Goal: Task Accomplishment & Management: Manage account settings

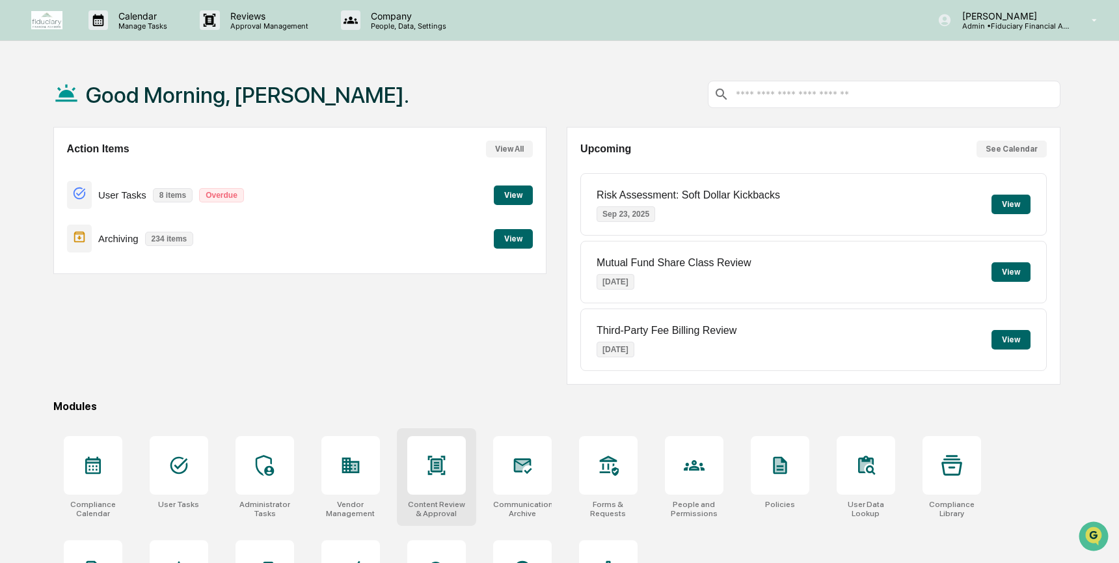
click at [446, 461] on div at bounding box center [436, 465] width 59 height 59
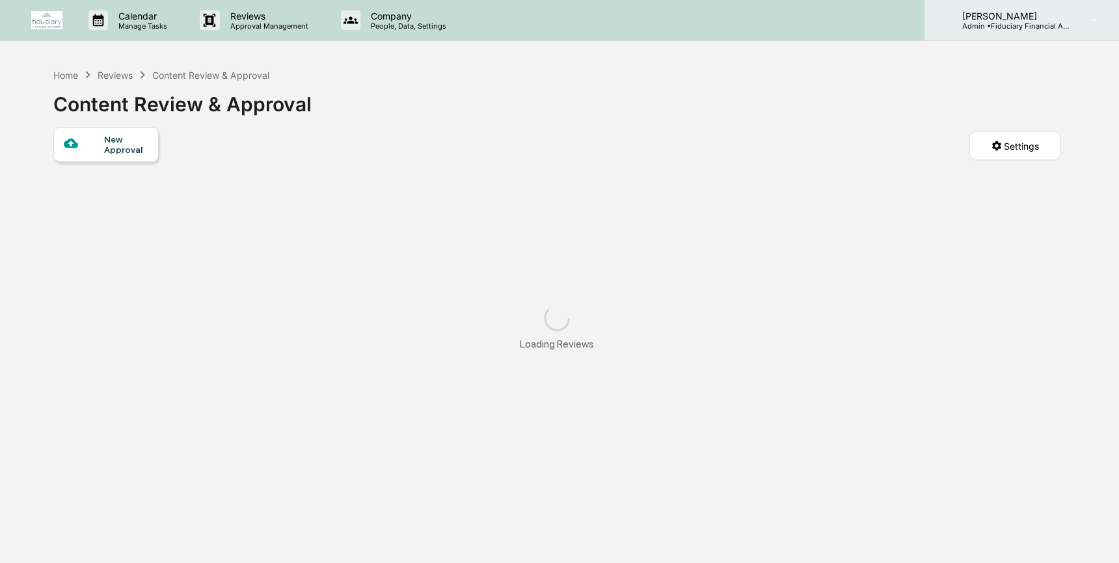
click at [1048, 33] on div "[PERSON_NAME] Admin • Fiduciary Financial Advisors" at bounding box center [1022, 20] width 195 height 40
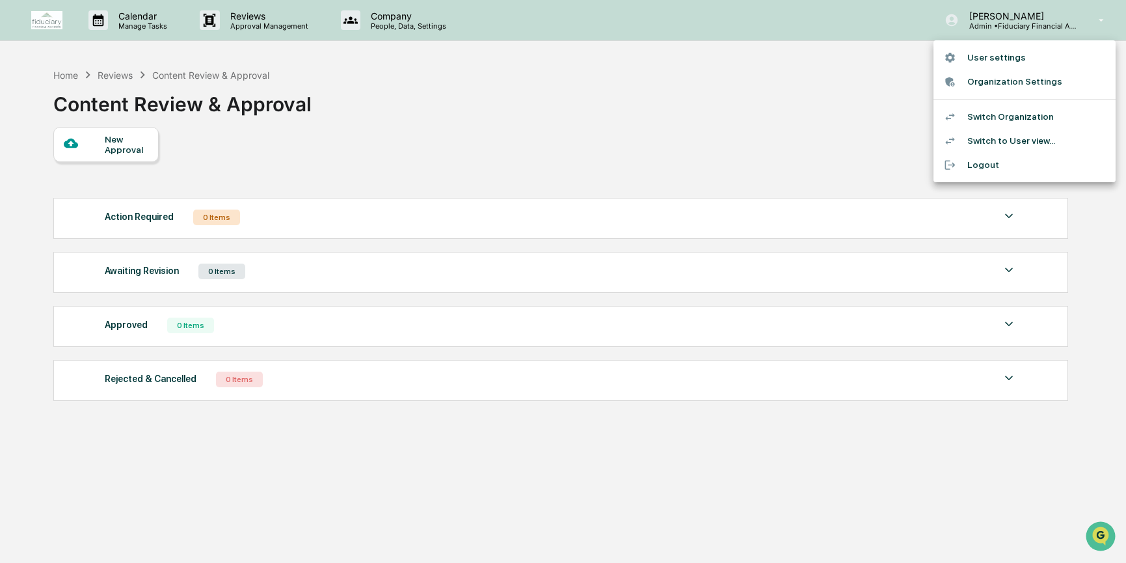
click at [1032, 147] on li "Switch to User view..." at bounding box center [1025, 141] width 182 height 24
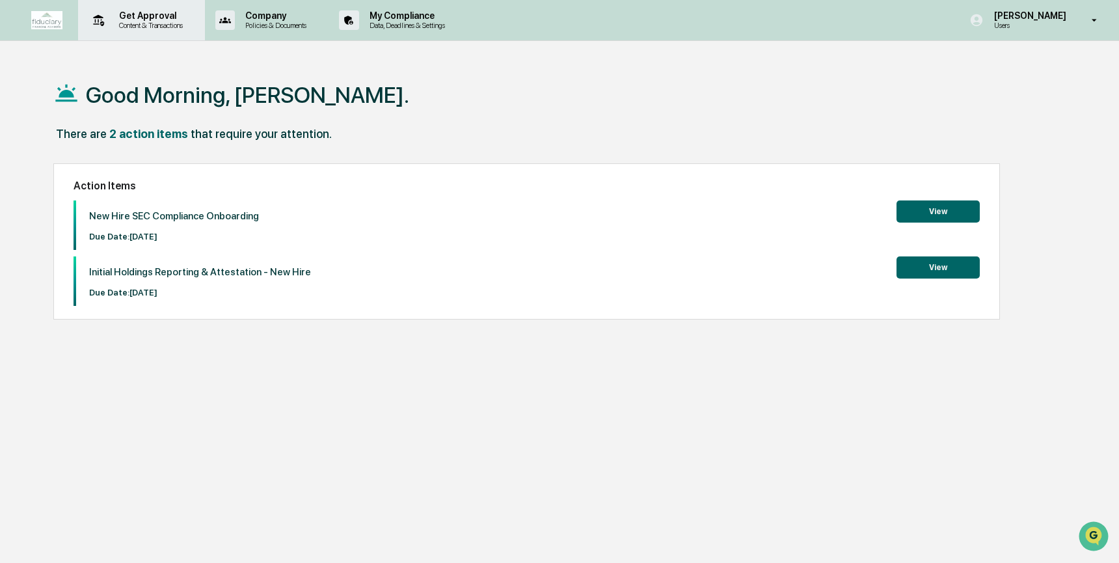
click at [134, 31] on div "Get Approval Content & Transactions" at bounding box center [140, 20] width 114 height 40
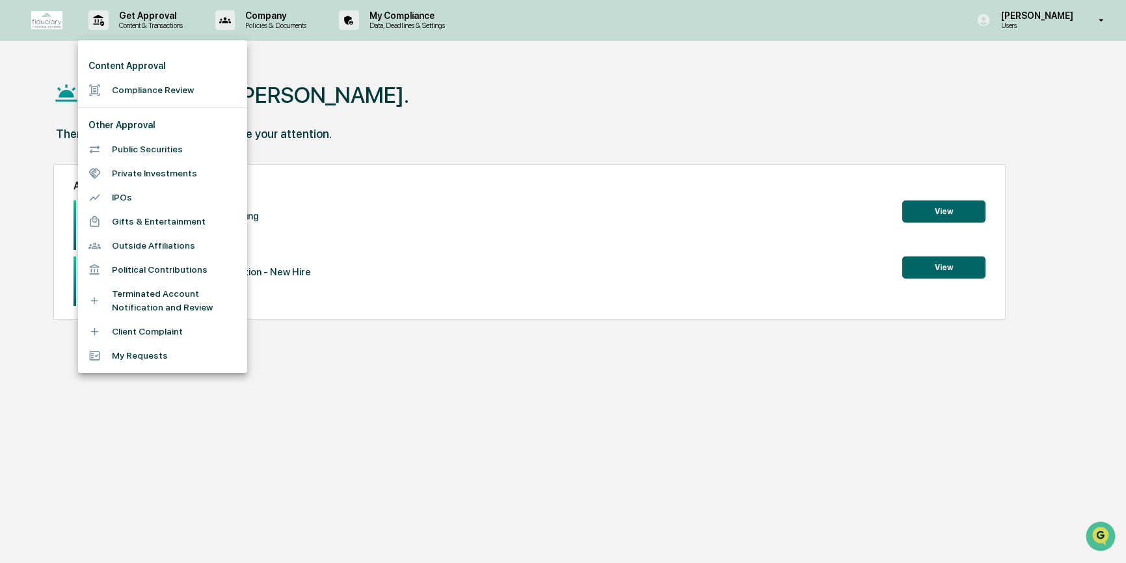
click at [139, 94] on li "Compliance Review" at bounding box center [162, 90] width 169 height 24
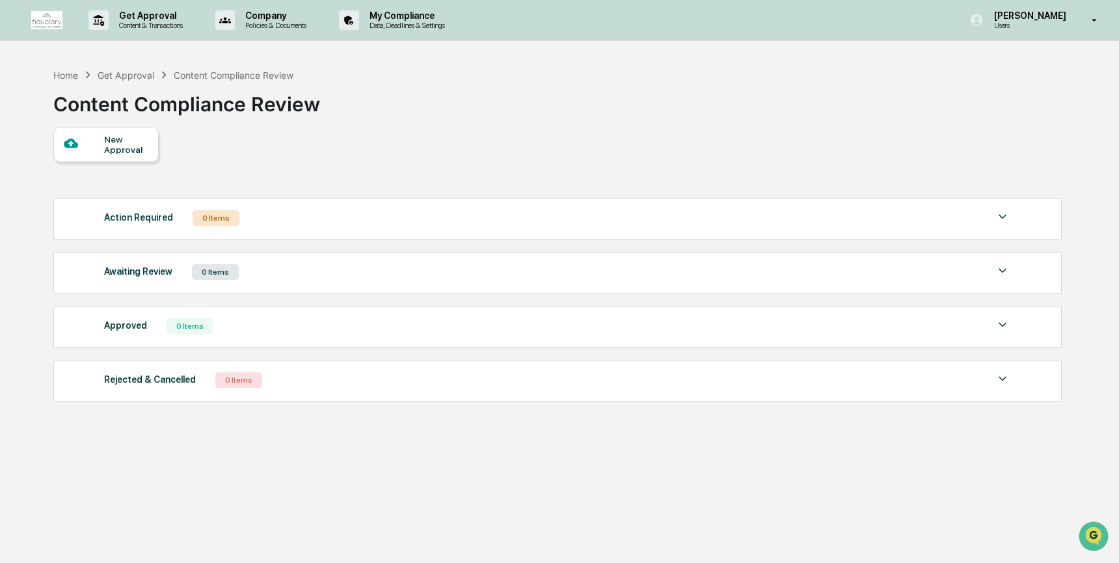
click at [146, 155] on div "New Approval" at bounding box center [126, 144] width 44 height 21
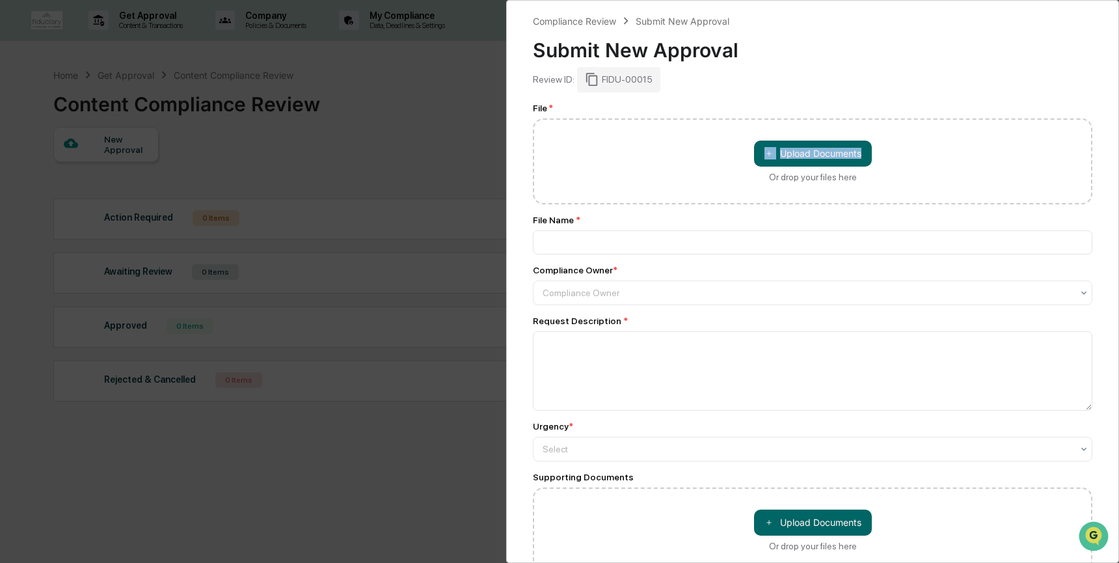
click at [722, 161] on div "＋ Upload Documents Or drop your files here" at bounding box center [813, 161] width 560 height 86
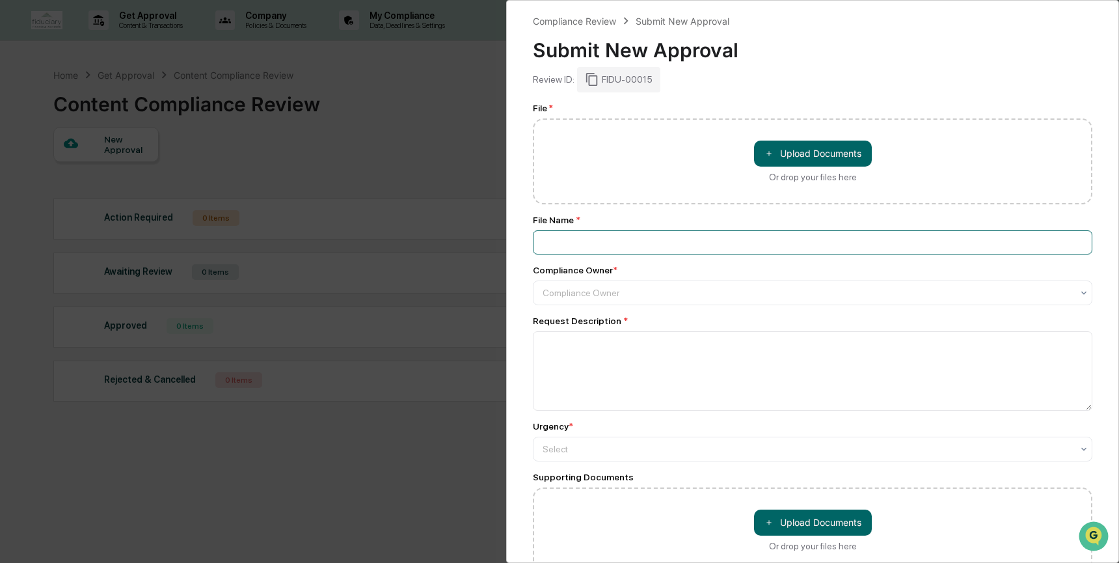
click at [826, 235] on input at bounding box center [813, 242] width 560 height 24
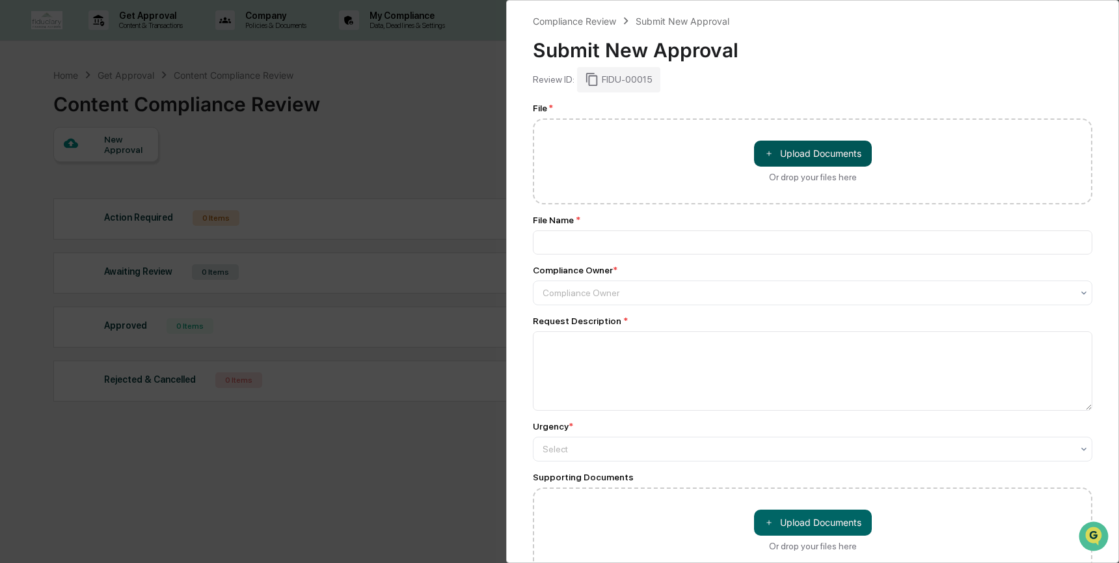
click at [824, 157] on button "＋ Upload Documents" at bounding box center [813, 154] width 118 height 26
type input "**********"
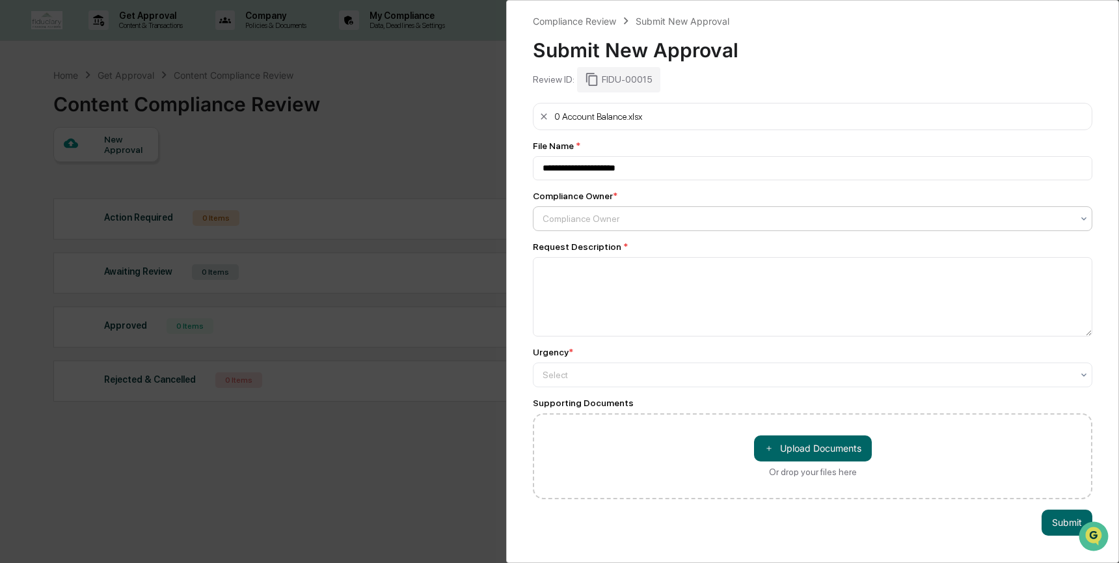
click at [643, 223] on div at bounding box center [808, 218] width 530 height 13
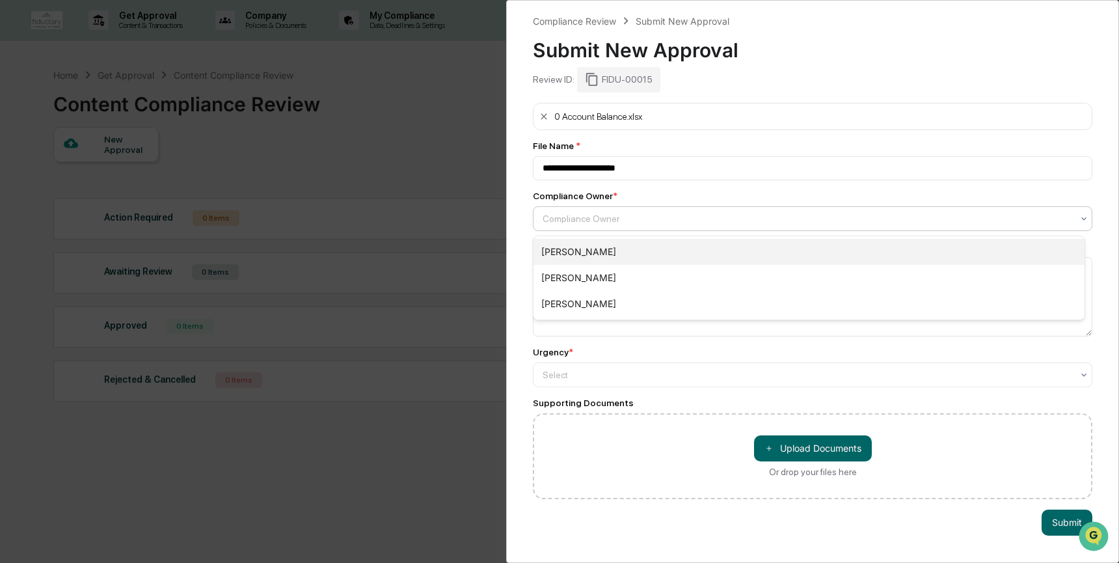
click at [623, 251] on div "[PERSON_NAME]" at bounding box center [809, 252] width 551 height 26
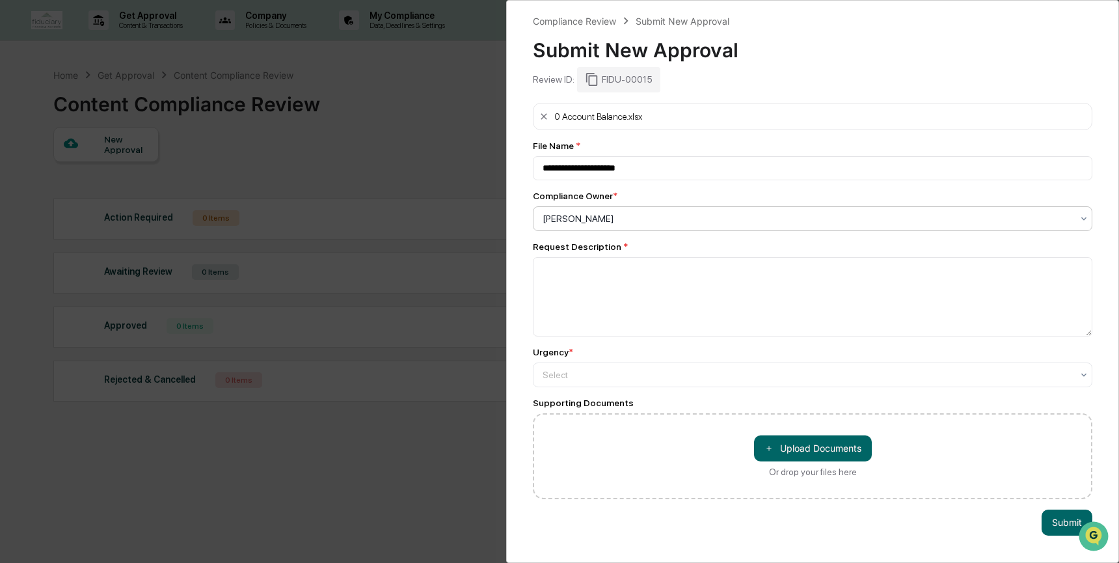
click at [453, 148] on div "**********" at bounding box center [559, 281] width 1119 height 563
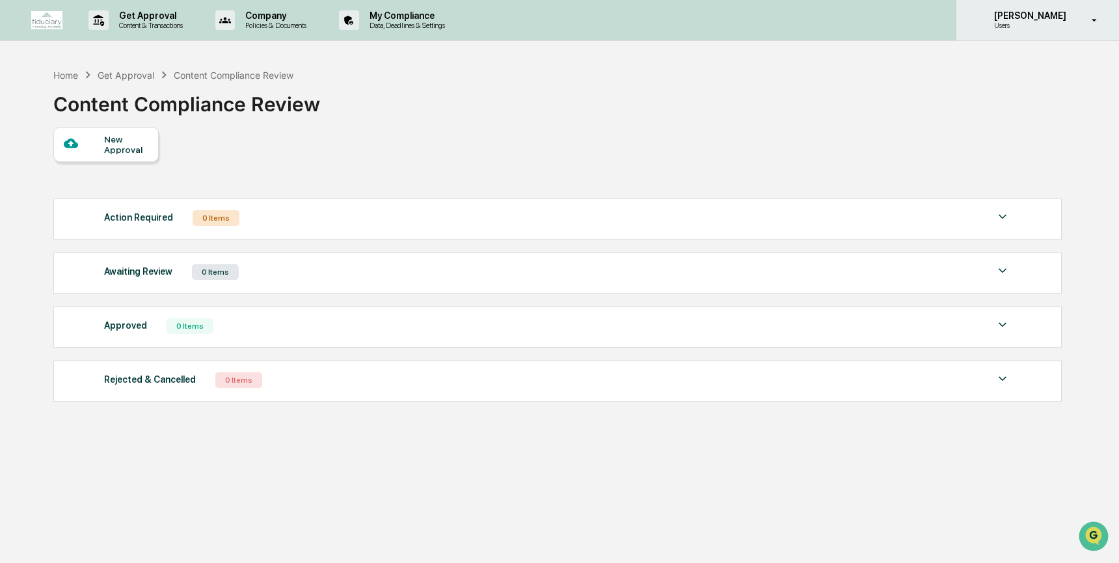
click at [1015, 25] on p "Users" at bounding box center [1028, 25] width 89 height 9
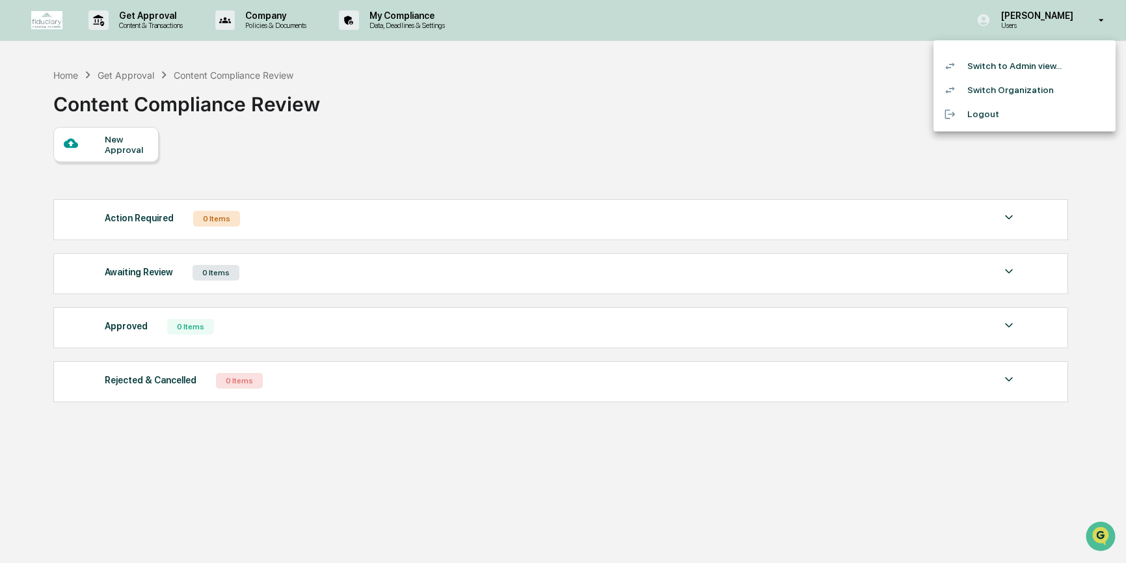
click at [421, 26] on div at bounding box center [563, 281] width 1126 height 563
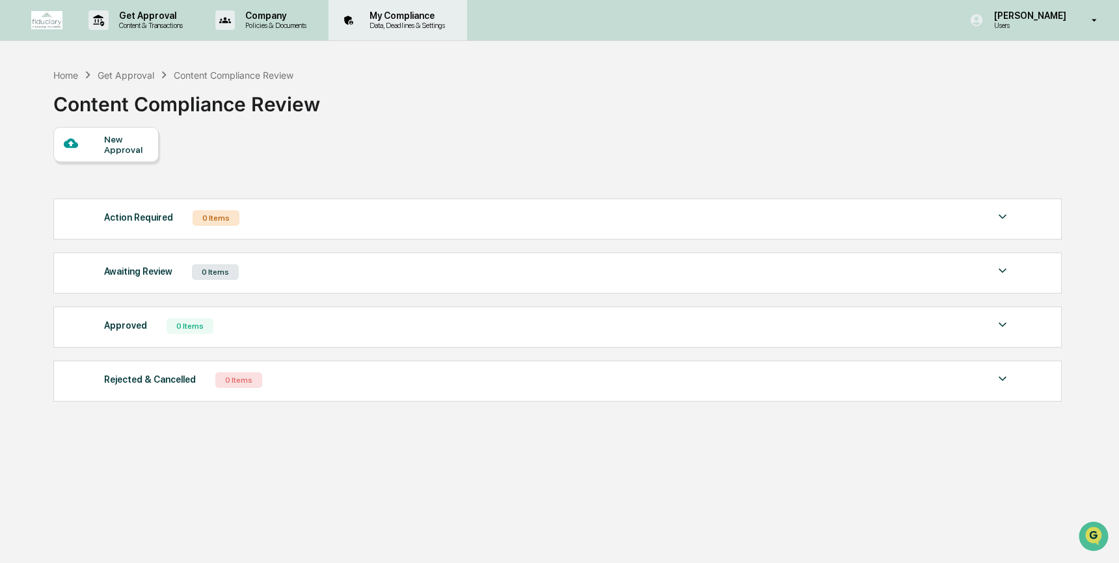
click at [422, 16] on p "My Compliance" at bounding box center [405, 15] width 92 height 10
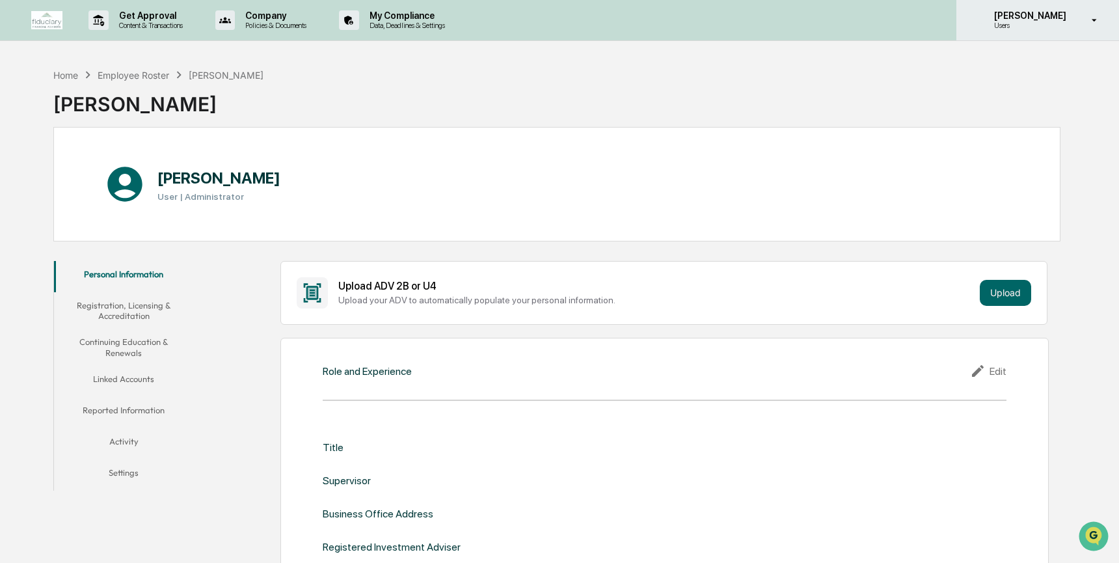
click at [1059, 25] on p "Users" at bounding box center [1028, 25] width 89 height 9
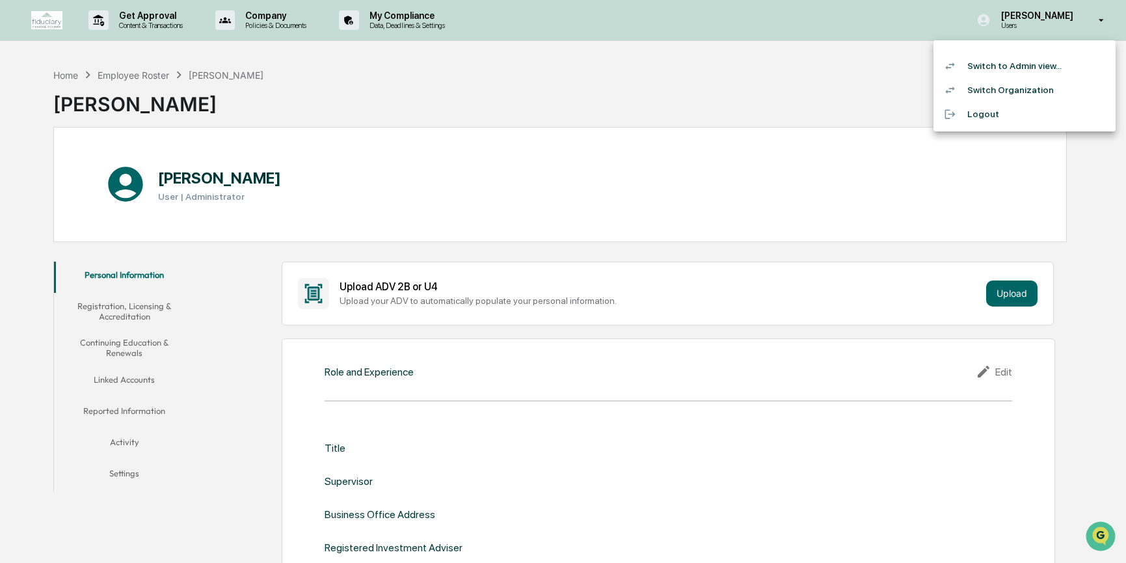
click at [1058, 73] on li "Switch to Admin view..." at bounding box center [1025, 66] width 182 height 24
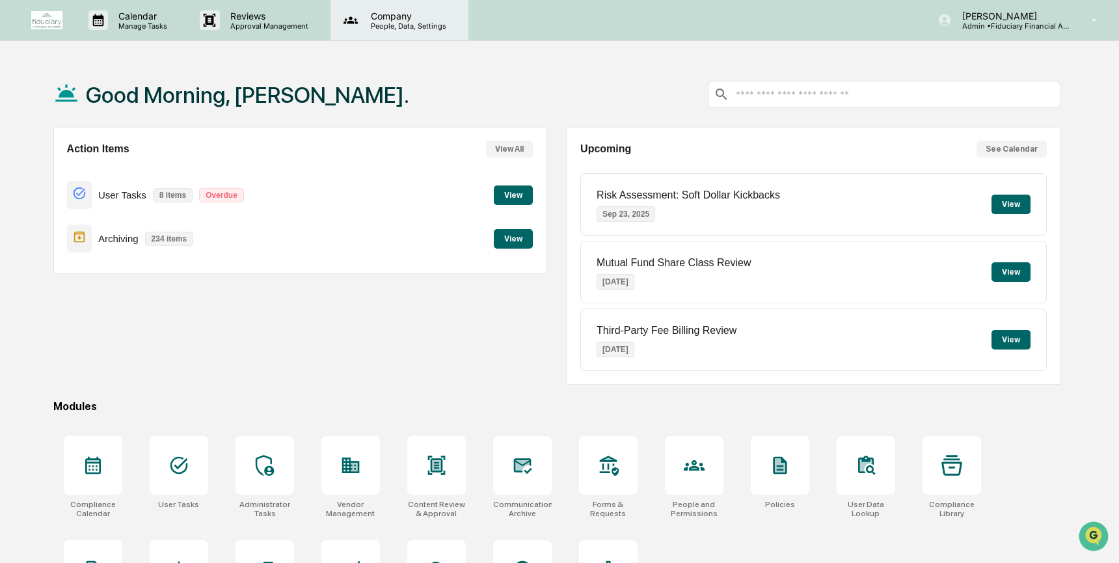
click at [404, 27] on p "People, Data, Settings" at bounding box center [407, 25] width 92 height 9
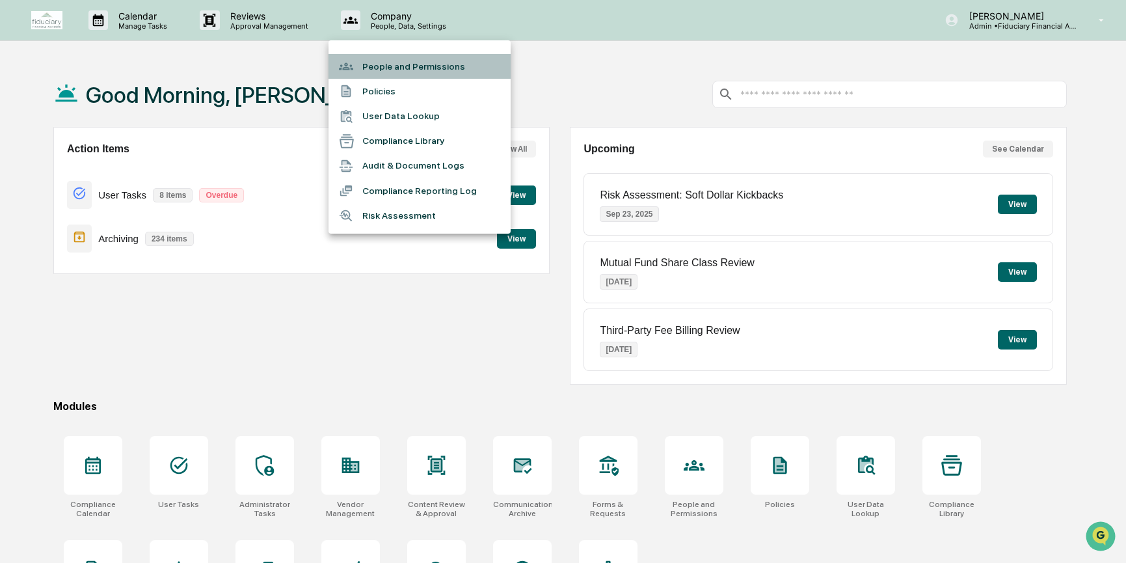
click at [417, 72] on li "People and Permissions" at bounding box center [420, 66] width 182 height 25
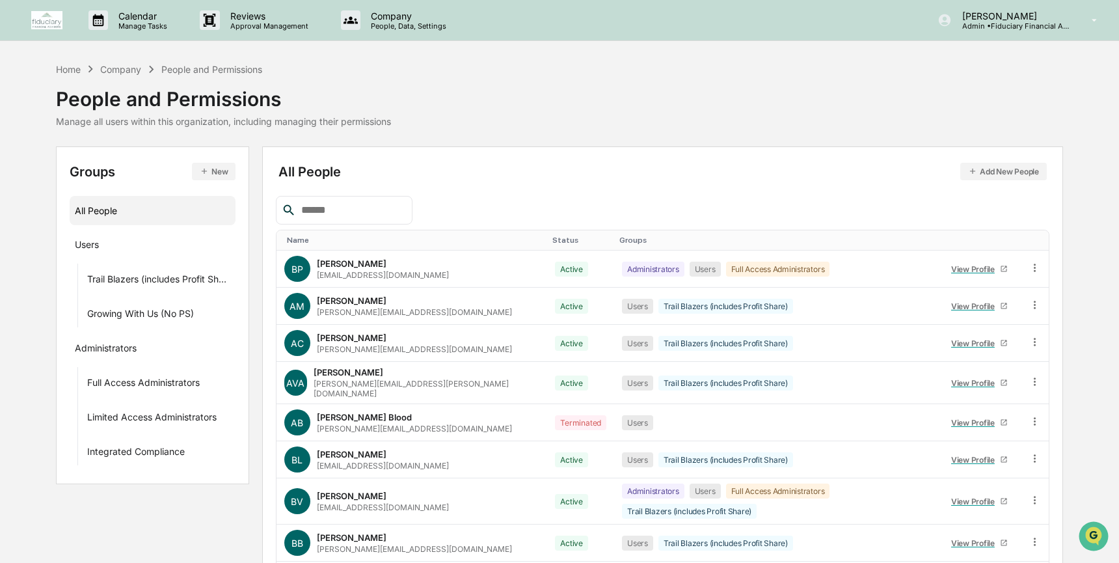
click at [205, 171] on icon "button" at bounding box center [204, 171] width 5 height 5
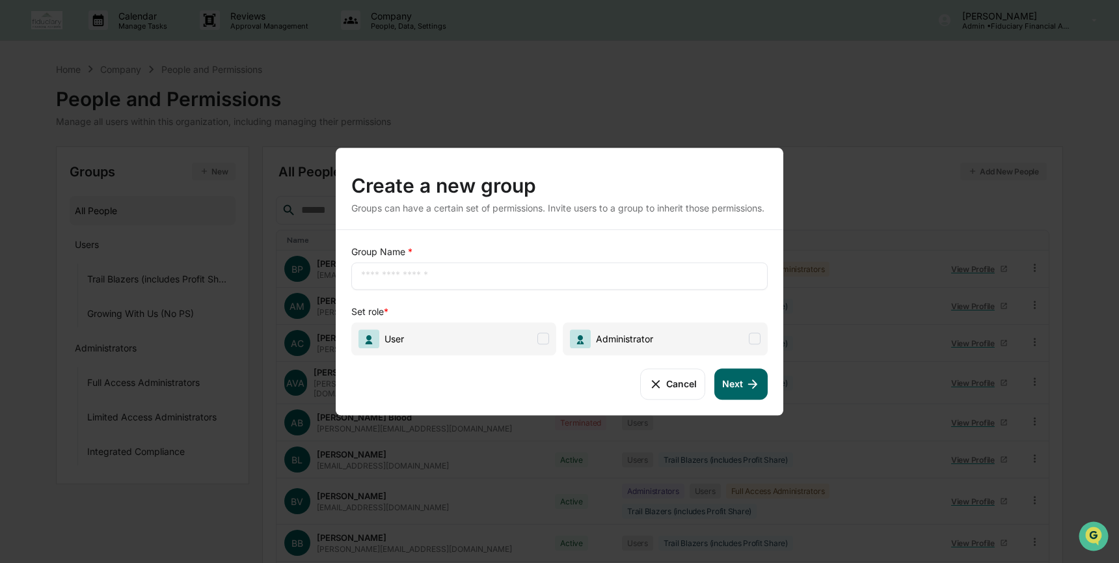
click at [567, 289] on div "​" at bounding box center [559, 275] width 416 height 27
click at [538, 282] on input "text" at bounding box center [559, 275] width 397 height 13
type input "**********"
click at [731, 342] on span "Administrator" at bounding box center [665, 338] width 205 height 33
click at [738, 395] on button "Next" at bounding box center [741, 383] width 53 height 31
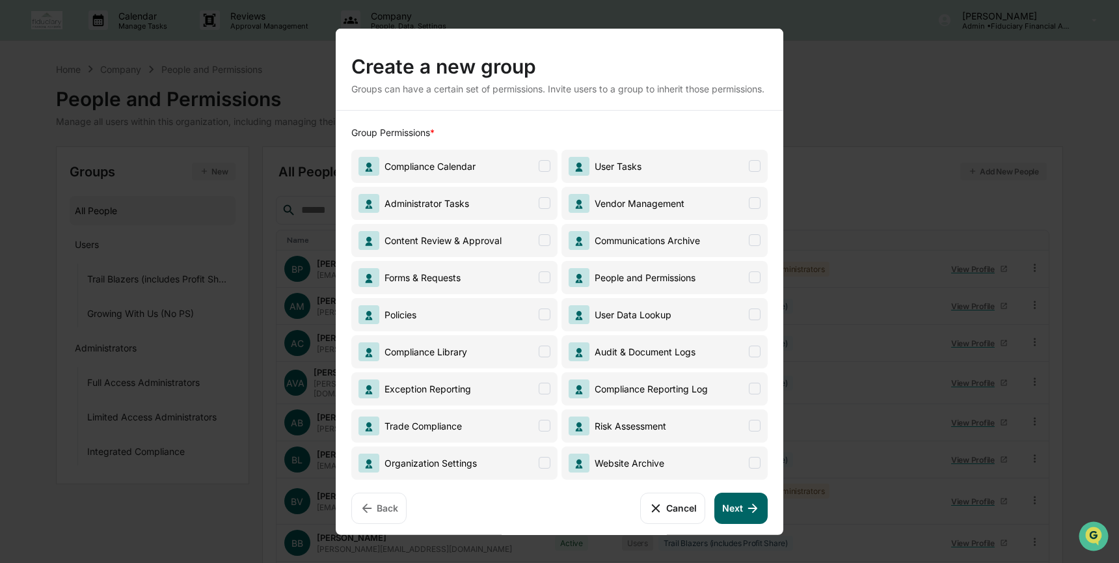
click at [516, 247] on span "Content Review & Approval" at bounding box center [454, 239] width 206 height 33
click at [722, 515] on button "Next" at bounding box center [741, 507] width 53 height 31
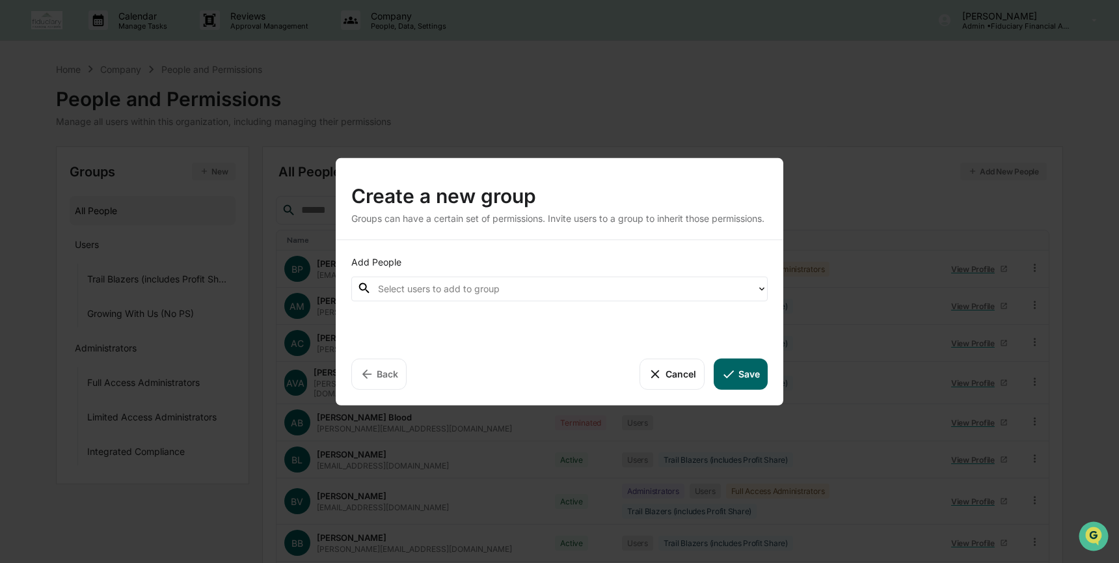
click at [660, 287] on div at bounding box center [564, 288] width 372 height 15
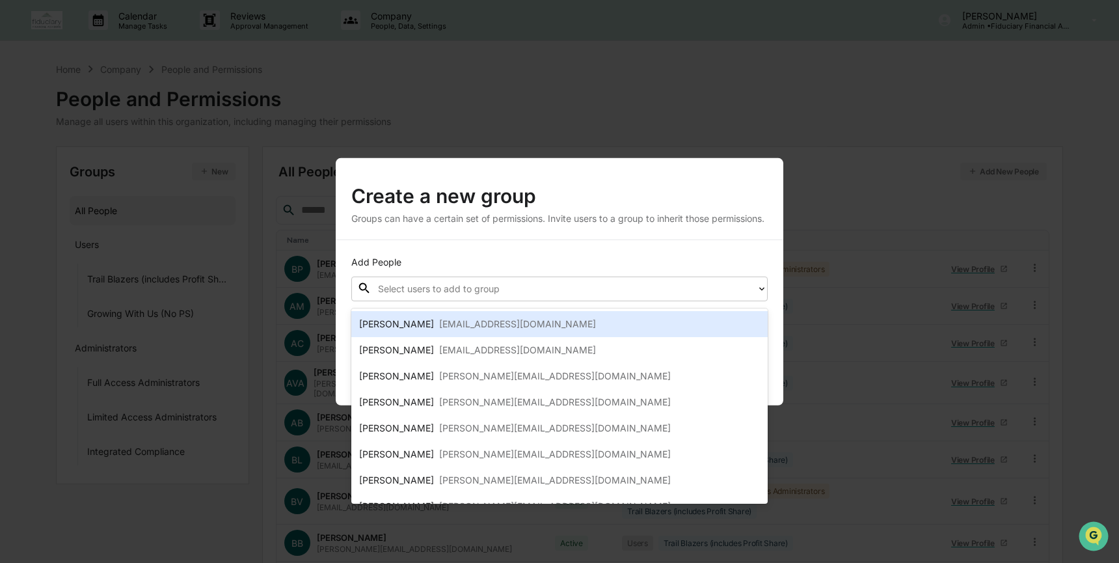
click at [640, 321] on div "[PERSON_NAME] [EMAIL_ADDRESS][DOMAIN_NAME]" at bounding box center [559, 324] width 401 height 16
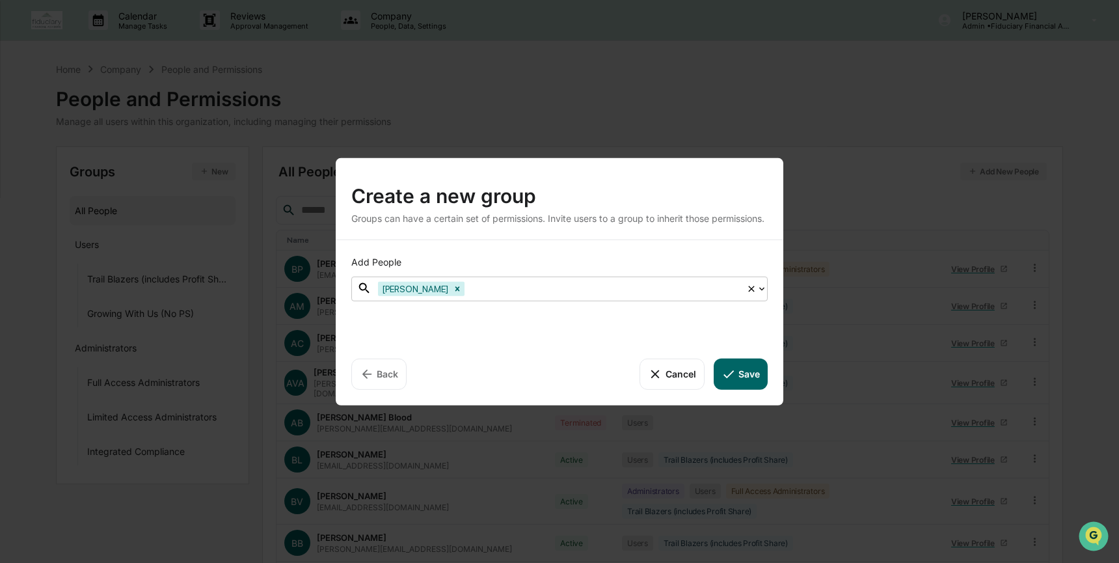
click at [632, 296] on div at bounding box center [603, 288] width 273 height 15
click at [764, 293] on icon at bounding box center [762, 288] width 10 height 10
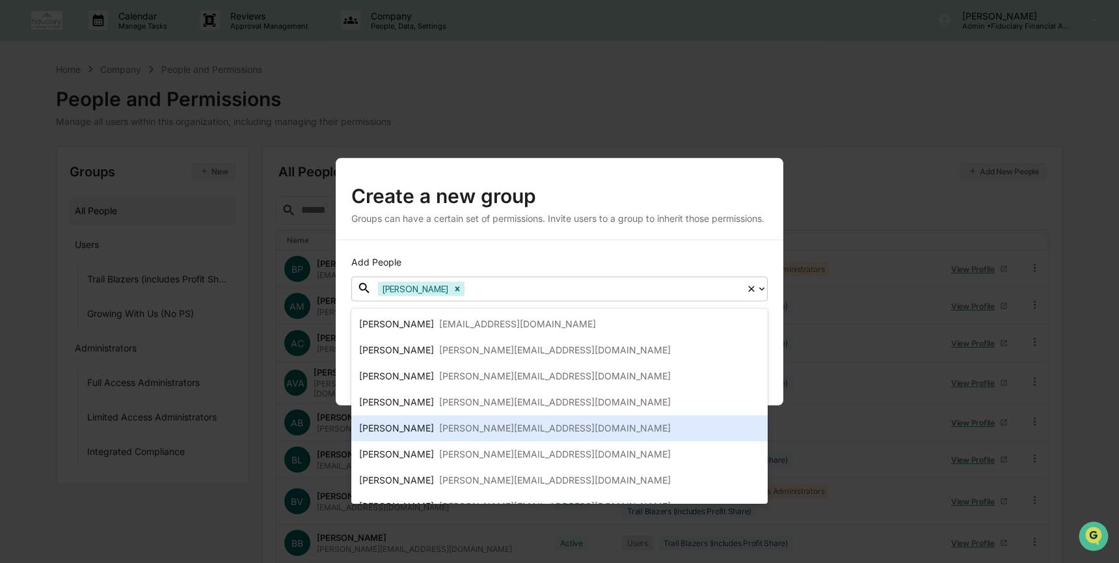
click at [688, 422] on div "[PERSON_NAME] [PERSON_NAME][EMAIL_ADDRESS][DOMAIN_NAME]" at bounding box center [559, 428] width 401 height 16
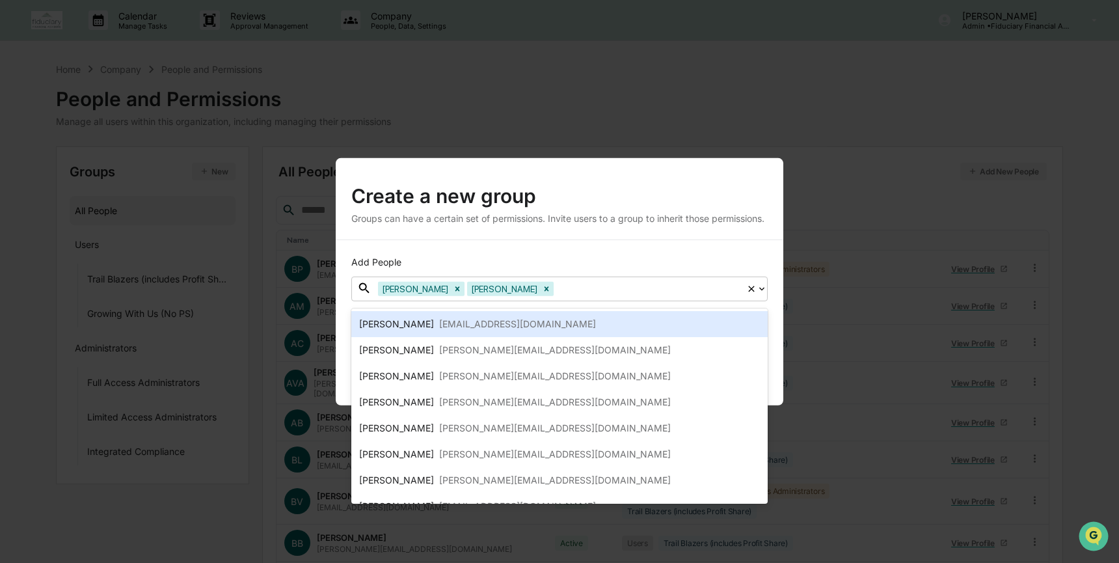
click at [765, 265] on div "Add People" at bounding box center [559, 261] width 416 height 13
click at [765, 290] on icon at bounding box center [762, 288] width 10 height 10
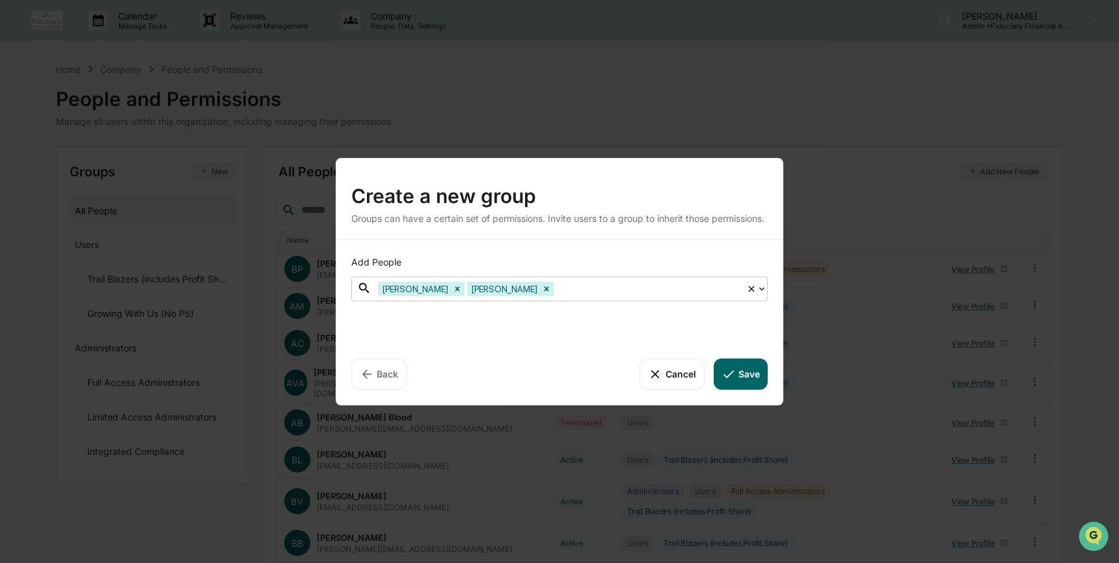
click at [765, 293] on icon at bounding box center [762, 288] width 10 height 10
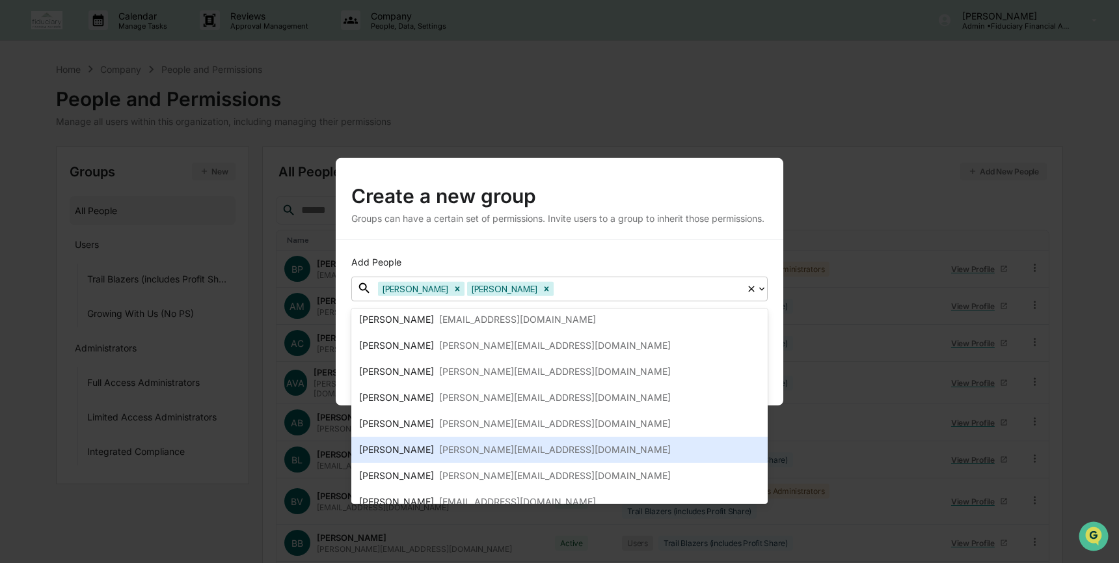
scroll to position [70, 0]
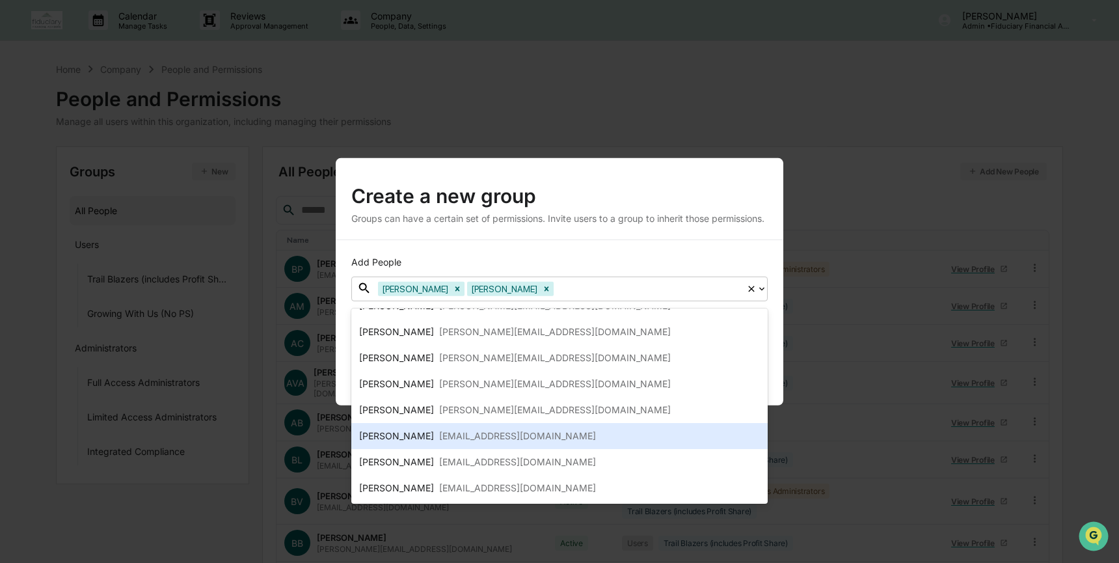
click at [608, 439] on div "[PERSON_NAME] [EMAIL_ADDRESS][DOMAIN_NAME]" at bounding box center [559, 436] width 401 height 16
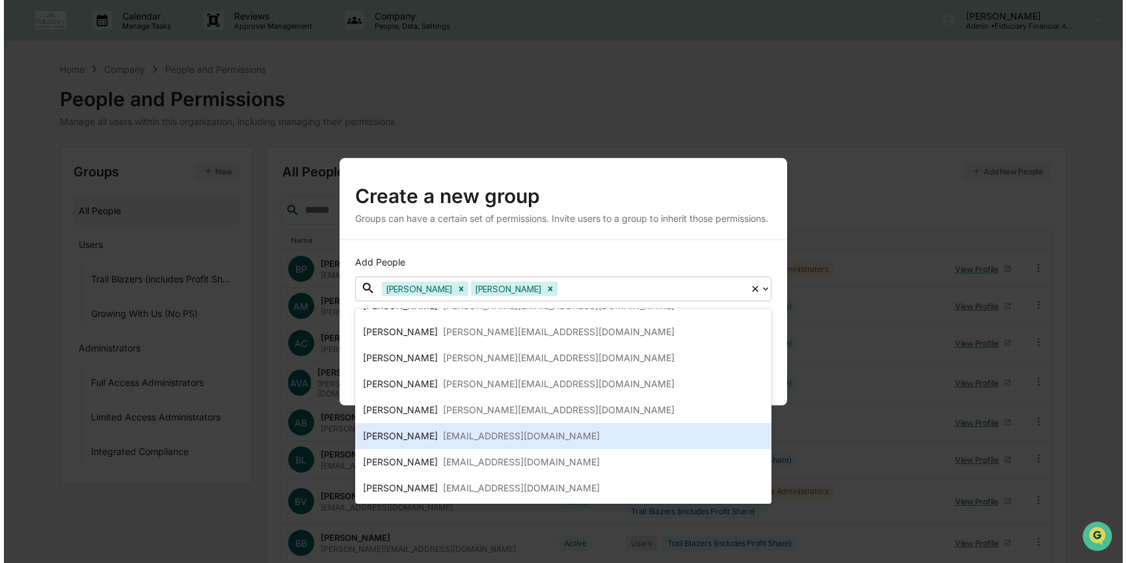
scroll to position [44, 0]
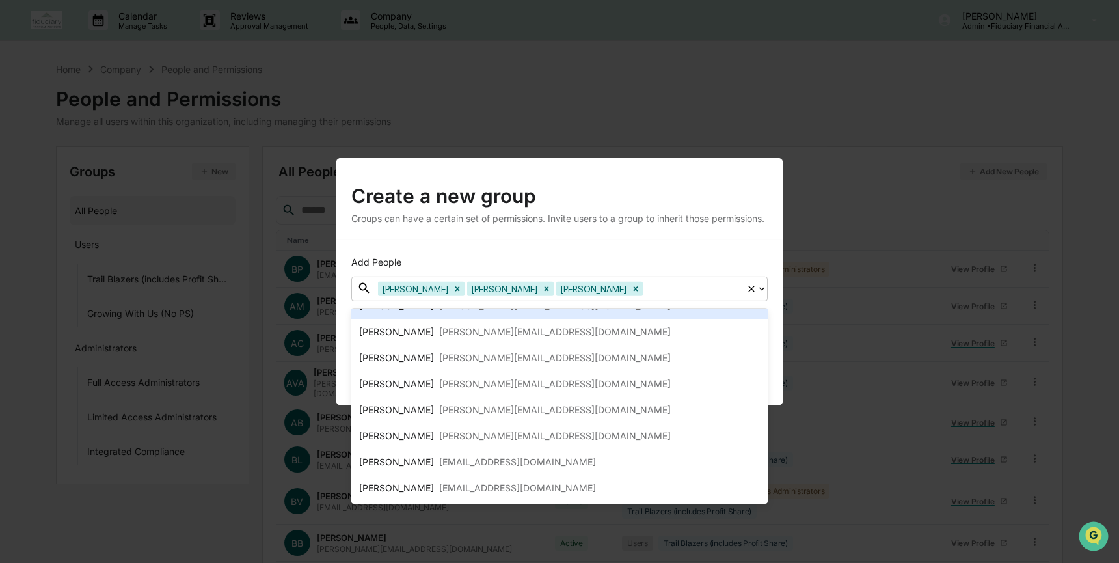
click at [672, 249] on div "Add People option [PERSON_NAME], selected. [PERSON_NAME], 2 of 9. 9 results ava…" at bounding box center [560, 321] width 448 height 165
click at [759, 232] on div "Create a new group Groups can have a certain set of permissions. Invite users t…" at bounding box center [560, 197] width 448 height 81
click at [780, 239] on div "Create a new group Groups can have a certain set of permissions. Invite users t…" at bounding box center [560, 197] width 448 height 81
click at [774, 281] on div "Add People option [PERSON_NAME], selected. [PERSON_NAME], 2 of 9. 9 results ava…" at bounding box center [560, 321] width 448 height 165
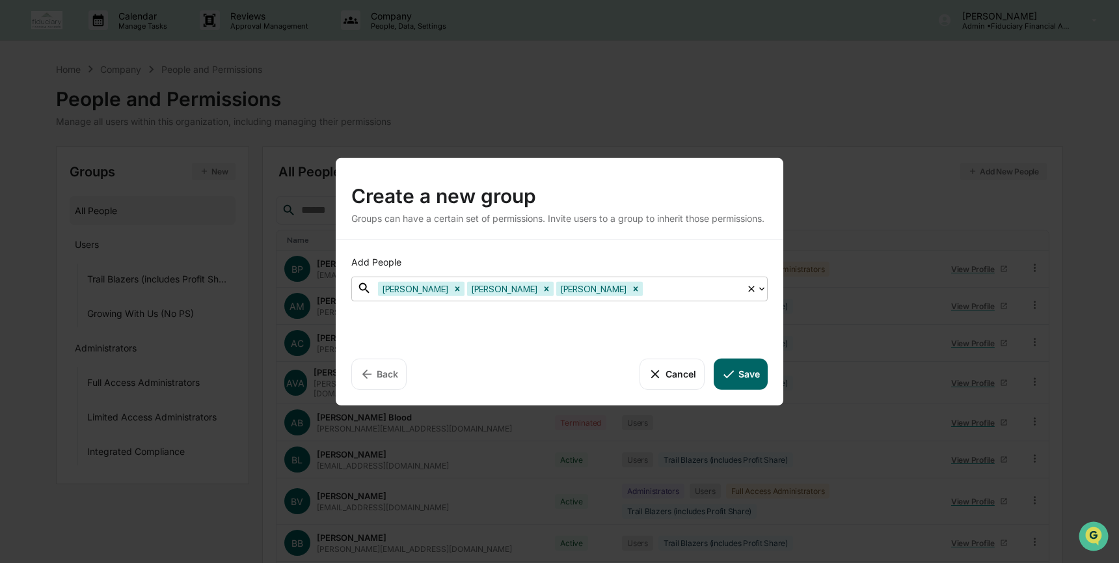
click at [762, 290] on icon at bounding box center [761, 288] width 5 height 3
click at [755, 373] on button "Save" at bounding box center [741, 373] width 54 height 31
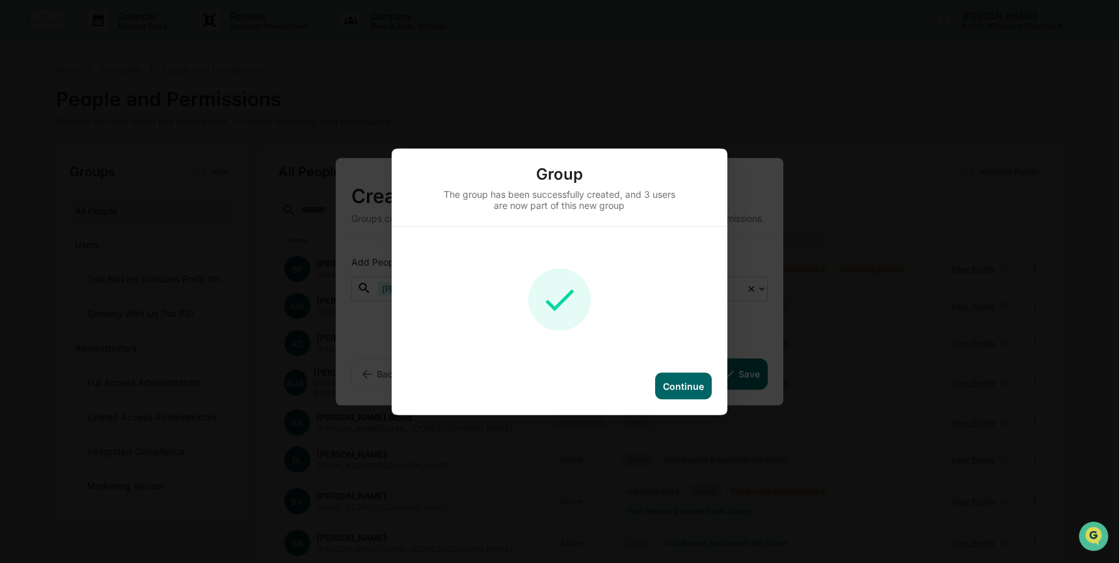
click at [705, 394] on div "Continue" at bounding box center [683, 385] width 57 height 27
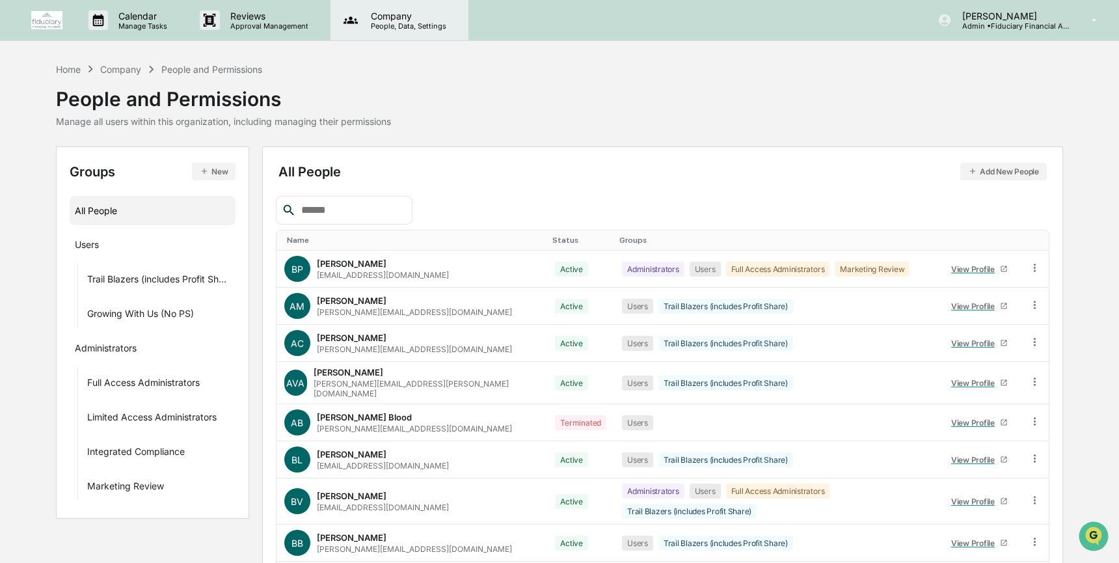
click at [392, 26] on p "People, Data, Settings" at bounding box center [407, 25] width 92 height 9
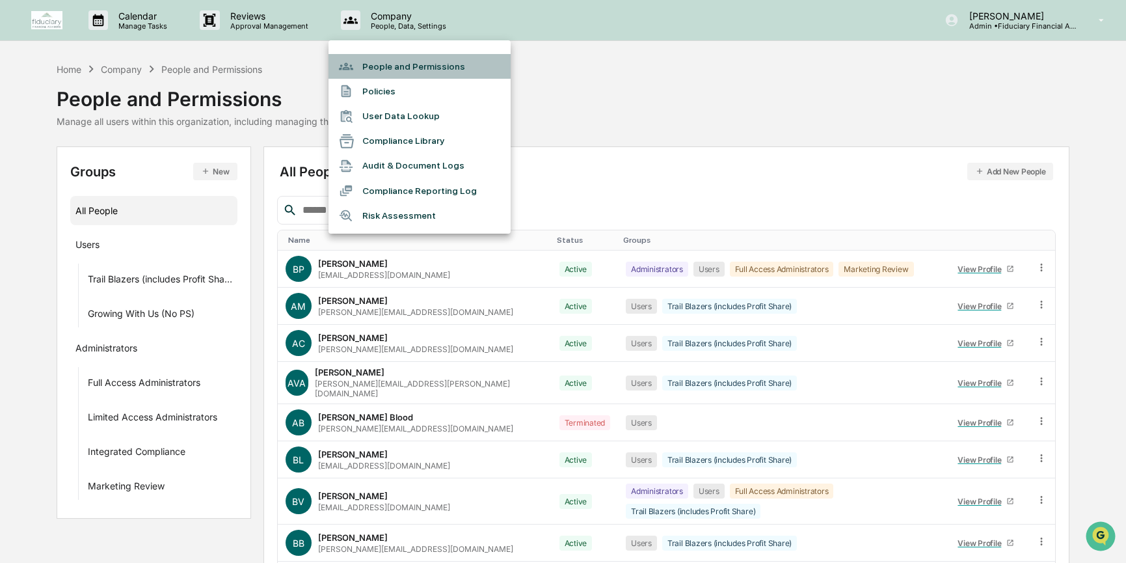
click at [395, 77] on li "People and Permissions" at bounding box center [420, 66] width 182 height 25
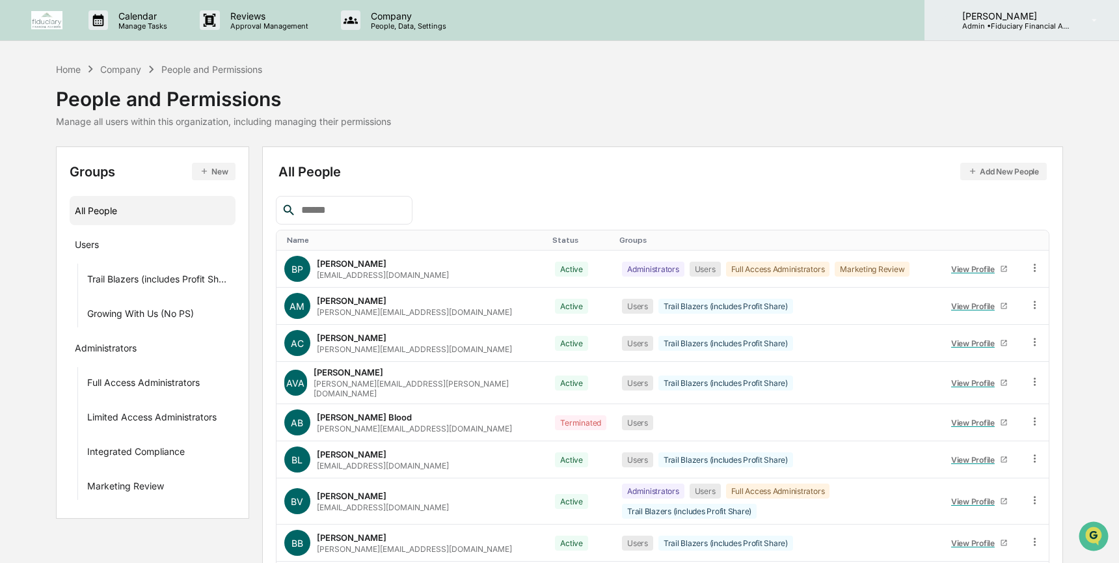
click at [1002, 25] on p "Admin • Fiduciary Financial Advisors" at bounding box center [1012, 25] width 121 height 9
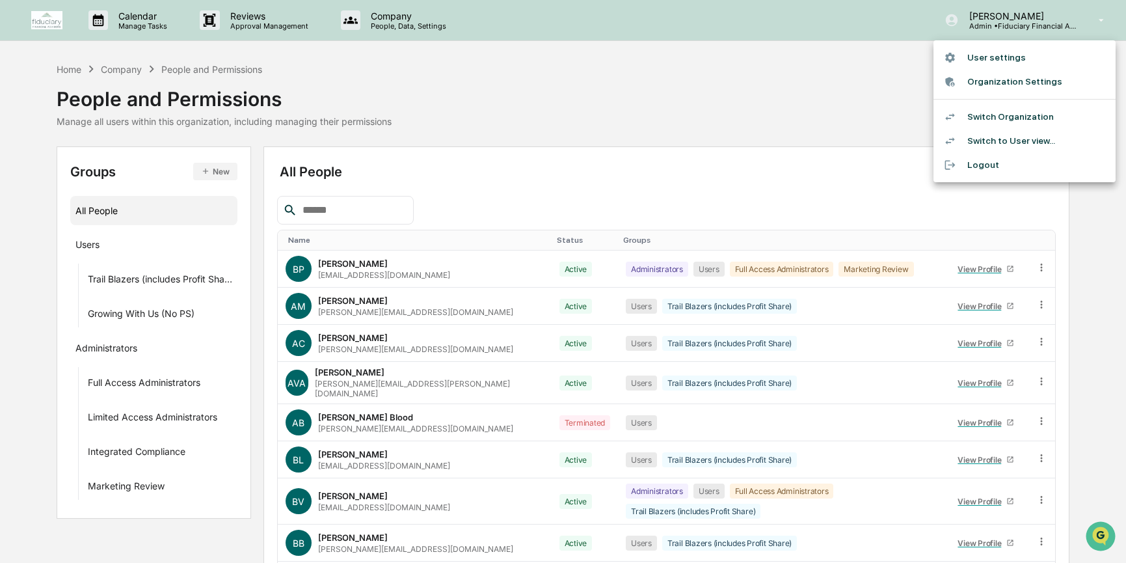
click at [1014, 119] on li "Switch Organization" at bounding box center [1025, 117] width 182 height 24
